Goal: Navigation & Orientation: Find specific page/section

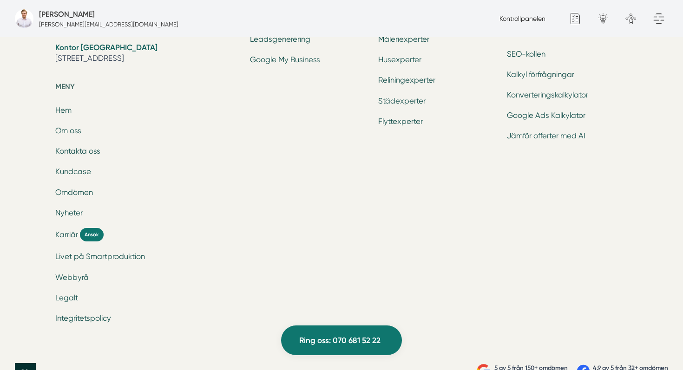
scroll to position [3139, 0]
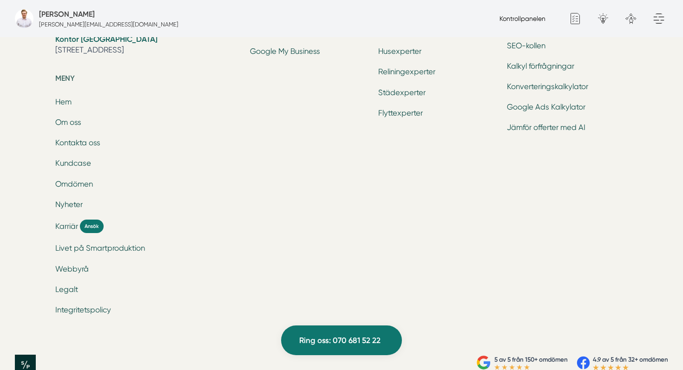
click at [507, 17] on link "Kontrollpanelen" at bounding box center [522, 18] width 46 height 7
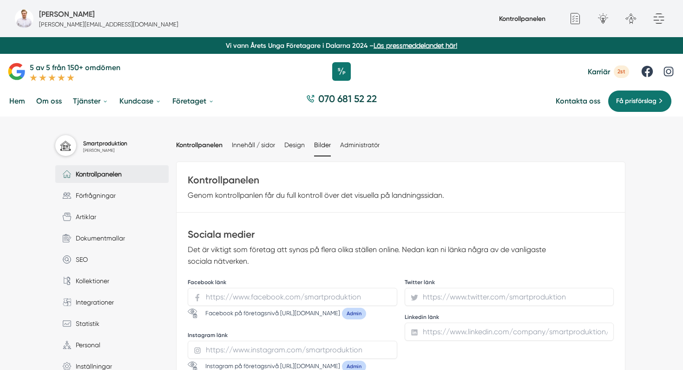
click at [326, 144] on link "Bilder" at bounding box center [322, 144] width 17 height 7
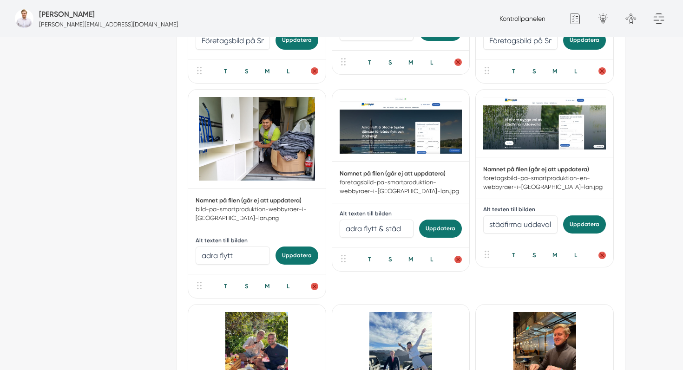
scroll to position [367, 0]
